Goal: Information Seeking & Learning: Learn about a topic

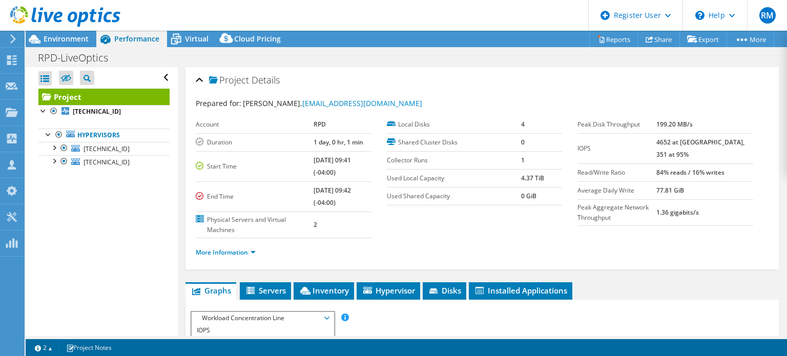
select select "USD"
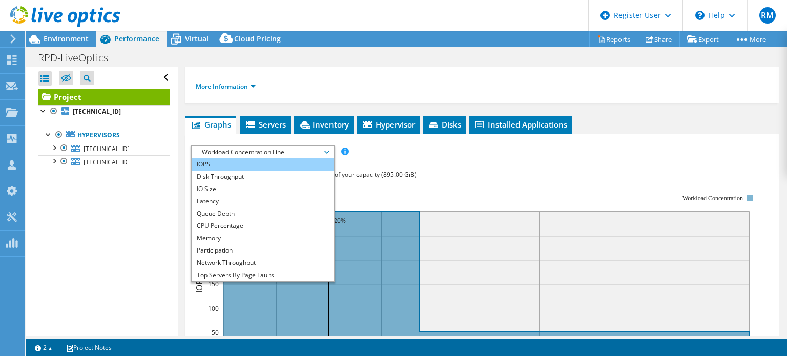
click at [234, 163] on li "IOPS" at bounding box center [263, 164] width 142 height 12
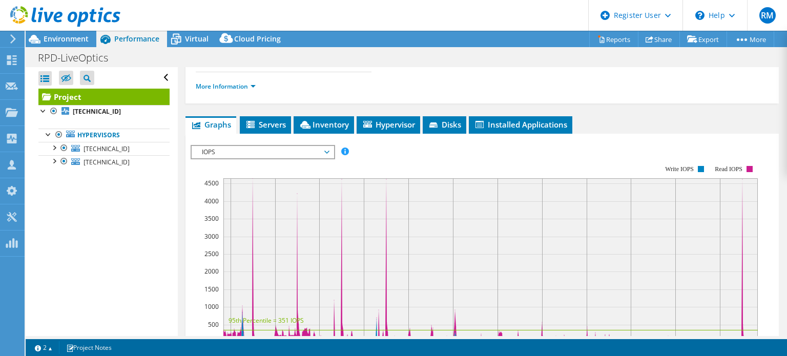
scroll to position [213, 0]
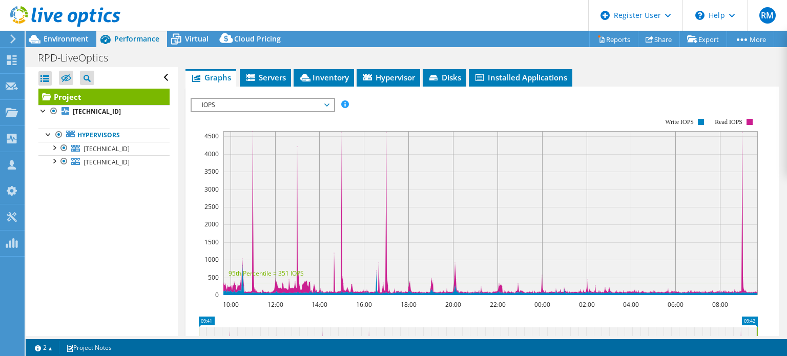
click at [275, 106] on span "IOPS" at bounding box center [263, 105] width 132 height 12
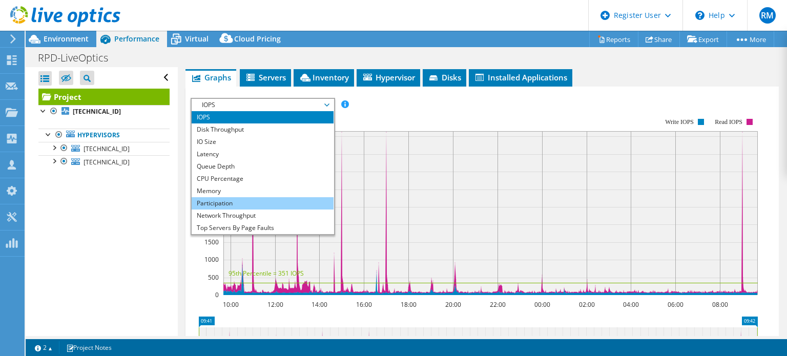
scroll to position [0, 0]
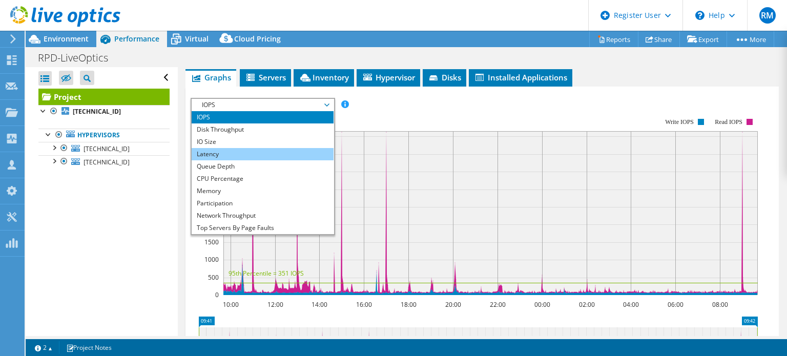
click at [244, 151] on li "Latency" at bounding box center [263, 154] width 142 height 12
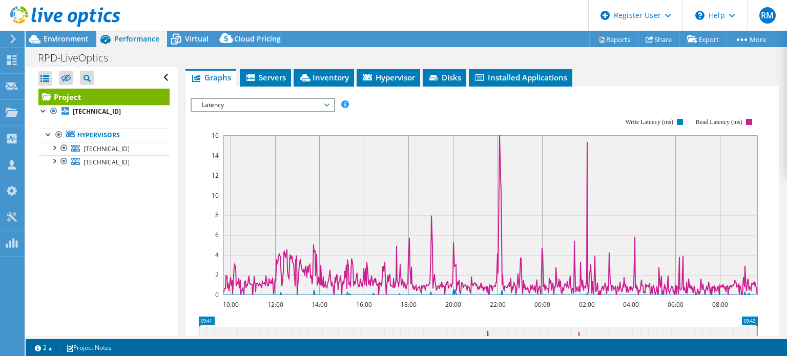
click at [271, 110] on div "Latency IOPS Disk Throughput IO Size Latency Queue Depth CPU Percentage Memory …" at bounding box center [263, 105] width 145 height 14
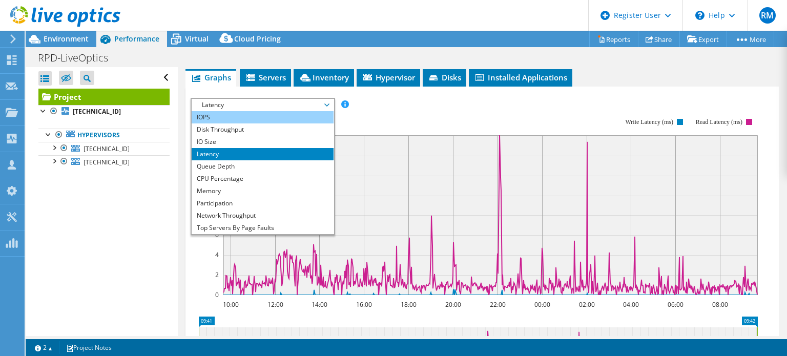
click at [225, 118] on li "IOPS" at bounding box center [263, 117] width 142 height 12
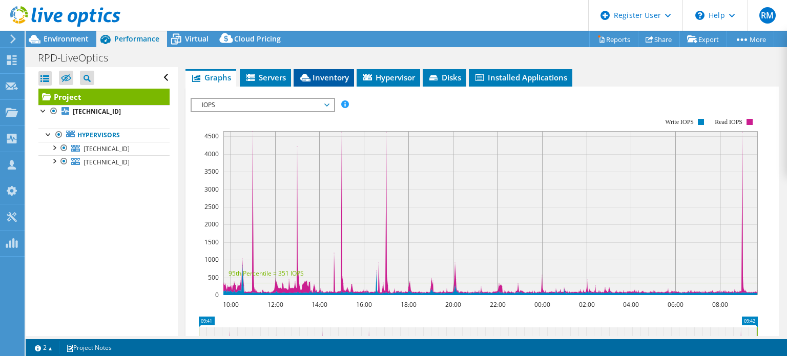
click at [313, 70] on li "Inventory" at bounding box center [324, 77] width 60 height 17
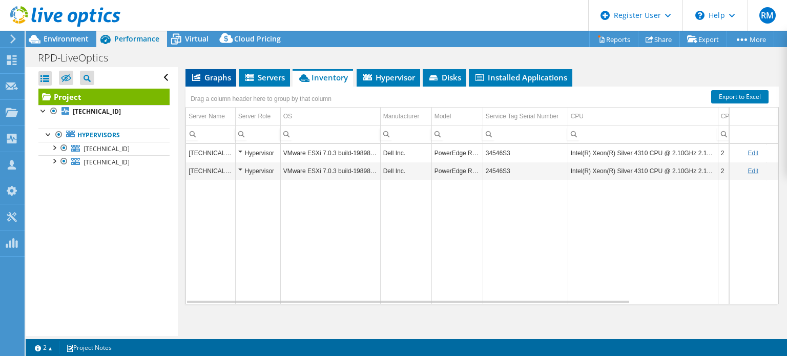
click at [234, 77] on li "Graphs" at bounding box center [211, 77] width 51 height 17
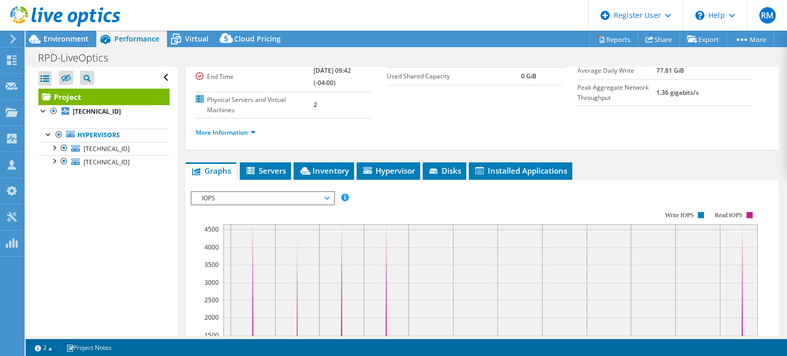
scroll to position [120, 0]
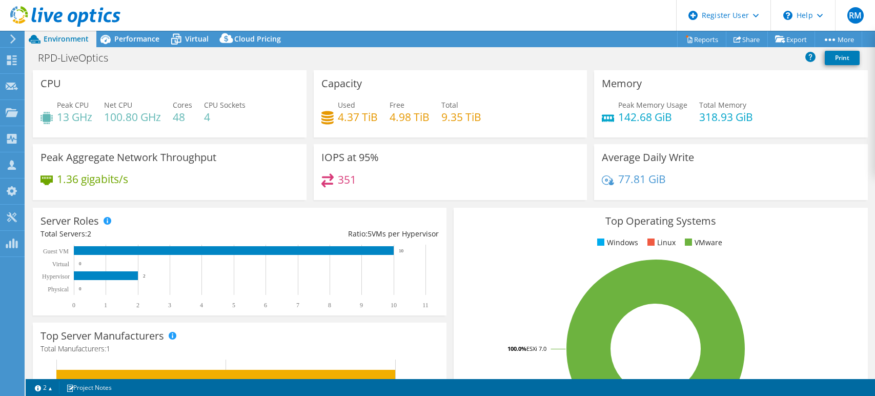
select select "USD"
